Goal: Information Seeking & Learning: Learn about a topic

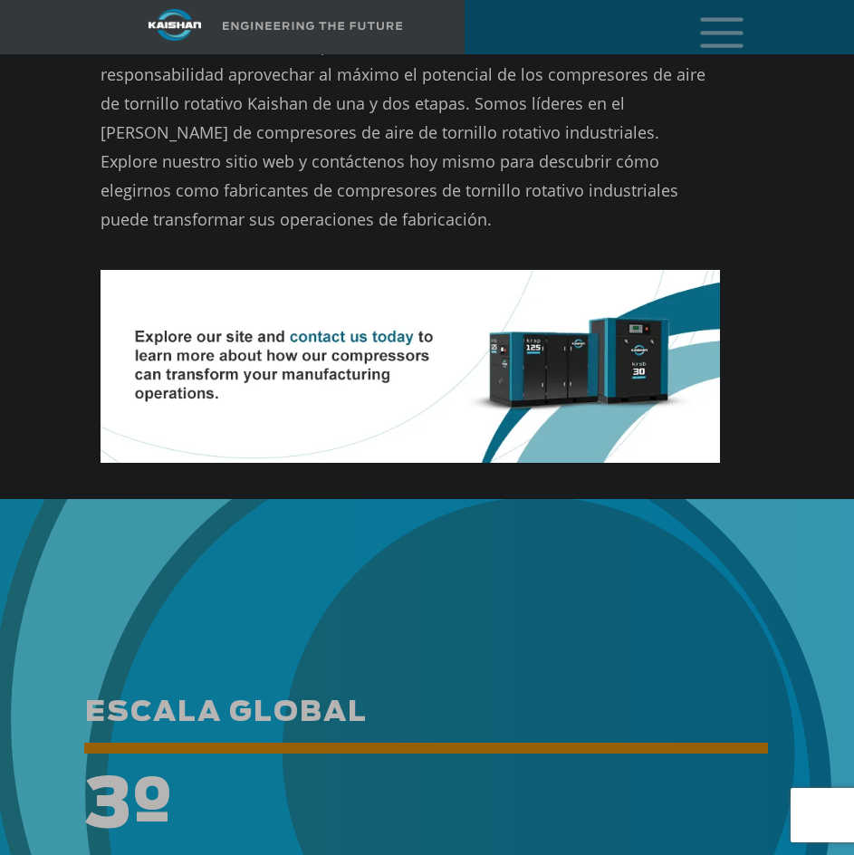
scroll to position [11590, 0]
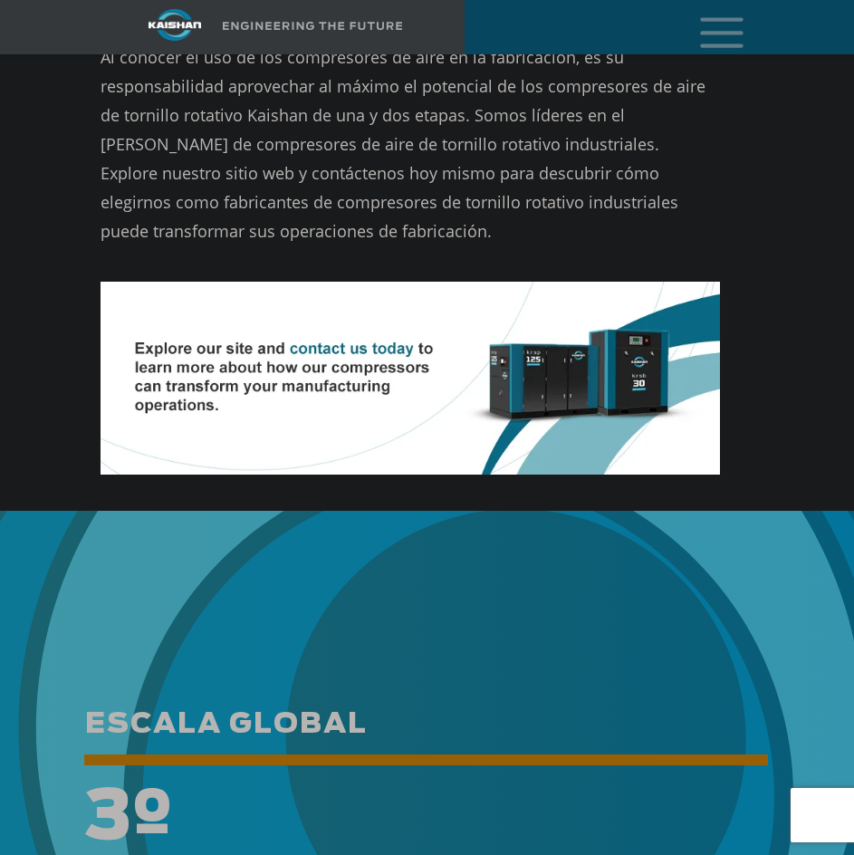
click at [716, 53] on icon "menú móvil" at bounding box center [722, 31] width 58 height 56
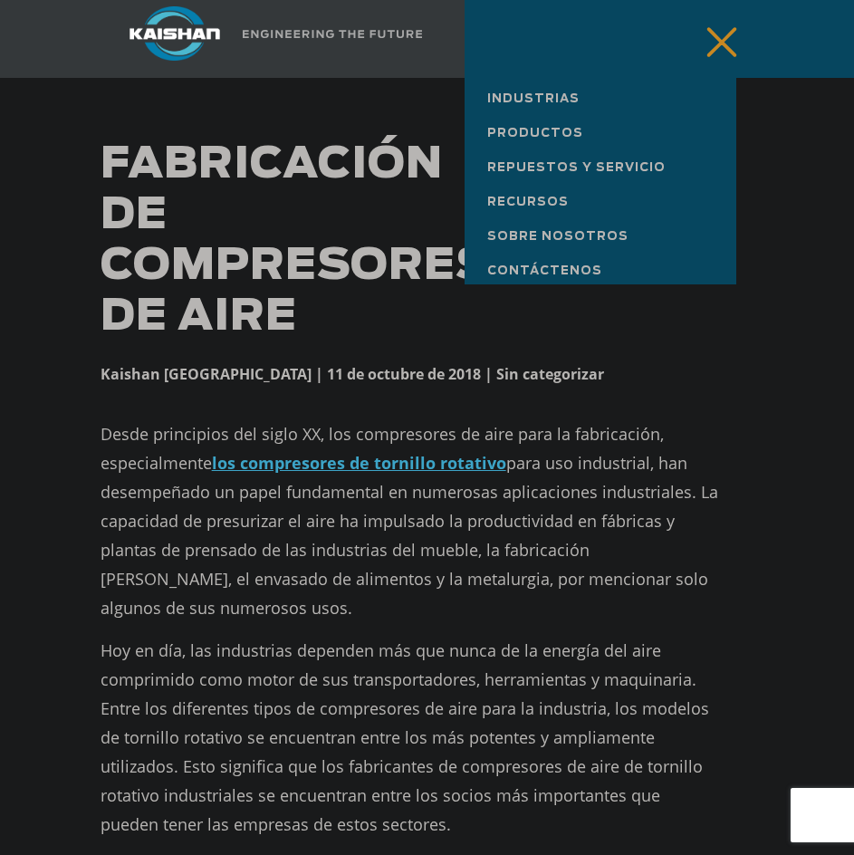
scroll to position [0, 0]
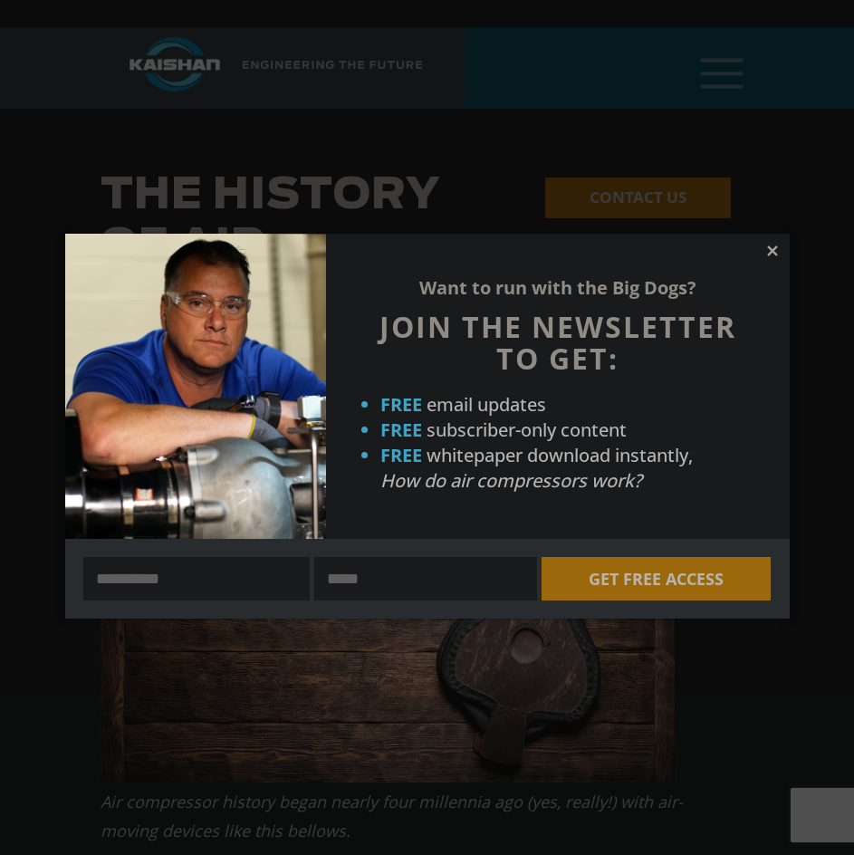
click at [775, 251] on icon at bounding box center [773, 251] width 16 height 16
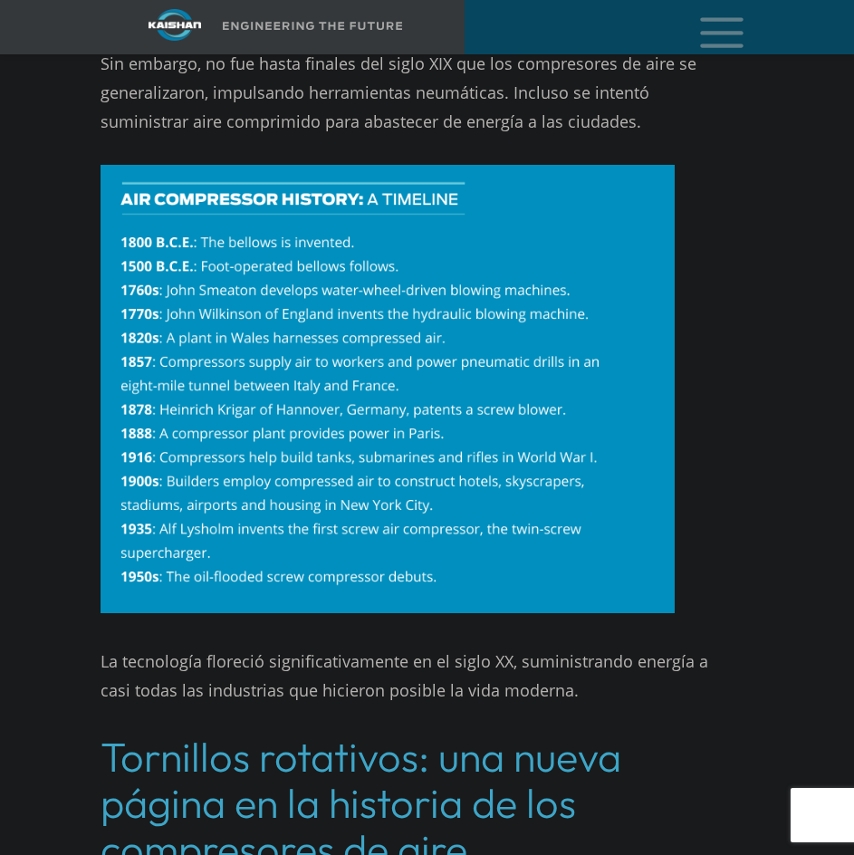
scroll to position [1047, 0]
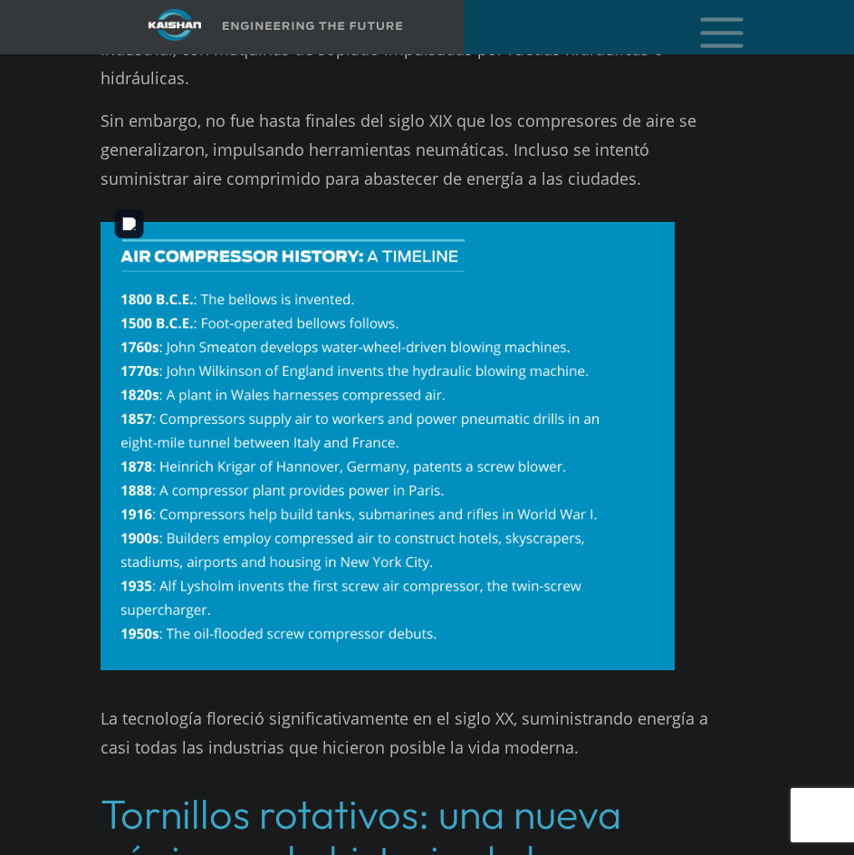
click at [438, 609] on img at bounding box center [388, 446] width 575 height 448
click at [429, 621] on img at bounding box center [388, 446] width 575 height 448
click at [428, 584] on img at bounding box center [388, 446] width 575 height 448
click at [260, 285] on img at bounding box center [388, 446] width 575 height 448
